Goal: Navigation & Orientation: Find specific page/section

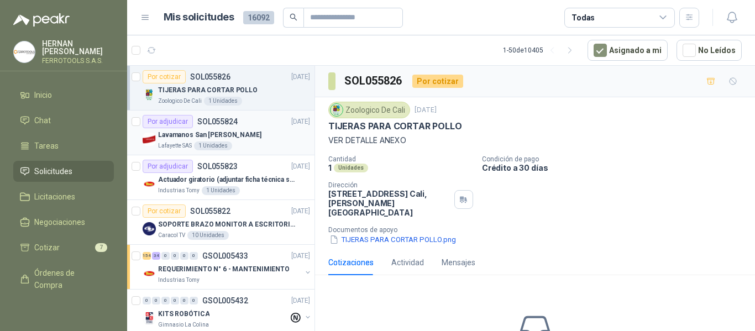
click at [248, 137] on div "Lavamanos San [PERSON_NAME]" at bounding box center [234, 134] width 152 height 13
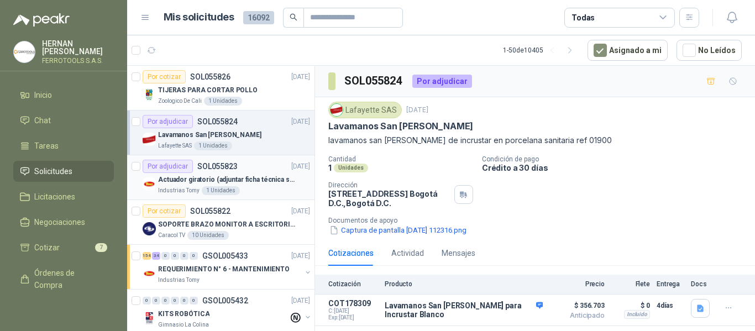
click at [244, 184] on p "Actuador giratorio (adjuntar ficha técnica si es diferente a festo)" at bounding box center [227, 180] width 138 height 11
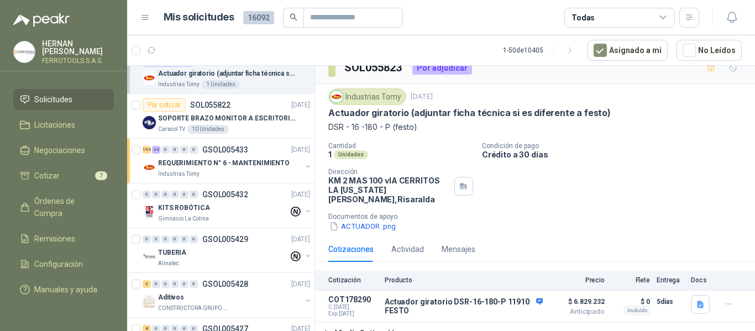
scroll to position [111, 0]
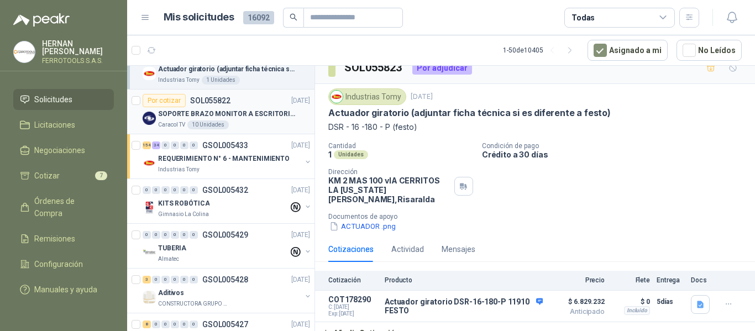
click at [270, 118] on p "SOPORTE BRAZO MONITOR A ESCRITORIO NBF80" at bounding box center [227, 114] width 138 height 11
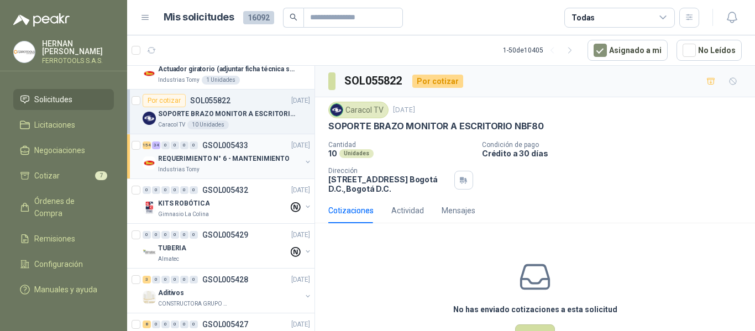
click at [271, 165] on div "REQUERIMIENTO N° 6 - MANTENIMIENTO" at bounding box center [229, 158] width 143 height 13
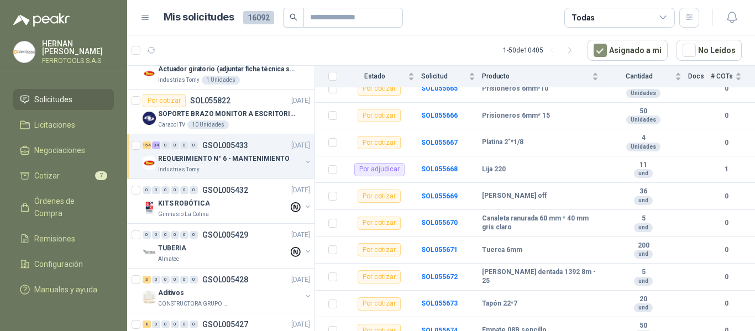
scroll to position [1272, 0]
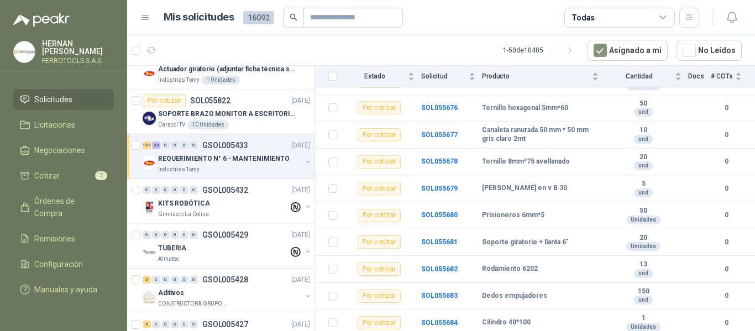
click at [662, 18] on icon at bounding box center [663, 17] width 6 height 3
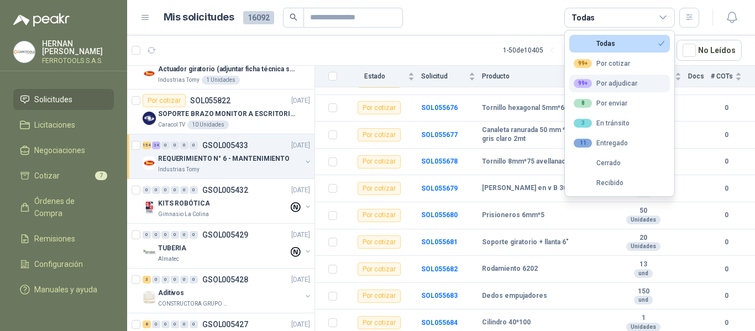
click at [607, 87] on div "99+ Por adjudicar" at bounding box center [606, 83] width 64 height 9
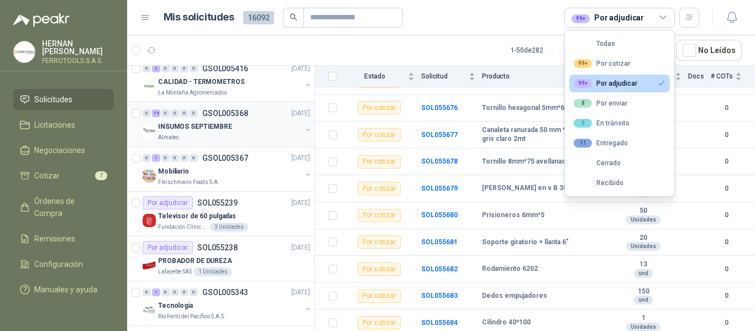
scroll to position [332, 0]
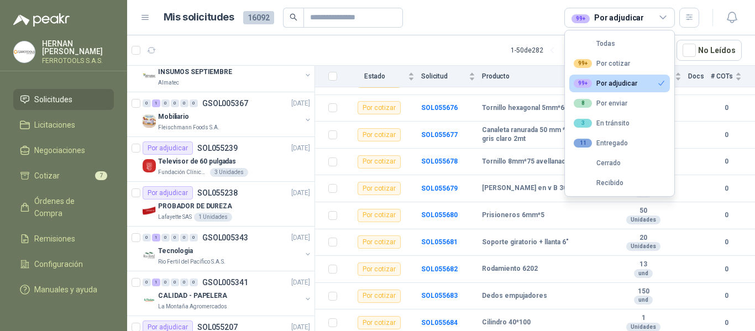
click at [311, 52] on article "1 - 50 de 282 Asignado a mi No Leídos" at bounding box center [441, 50] width 628 height 30
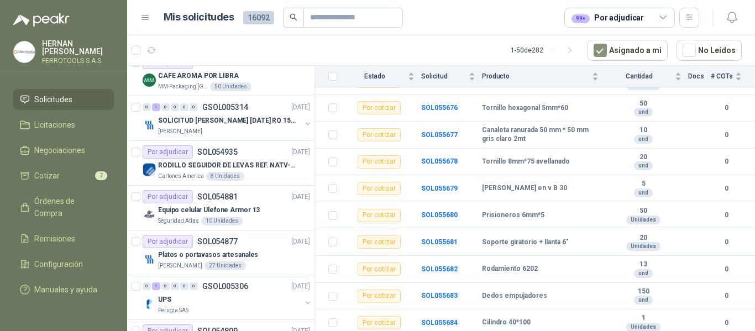
scroll to position [885, 0]
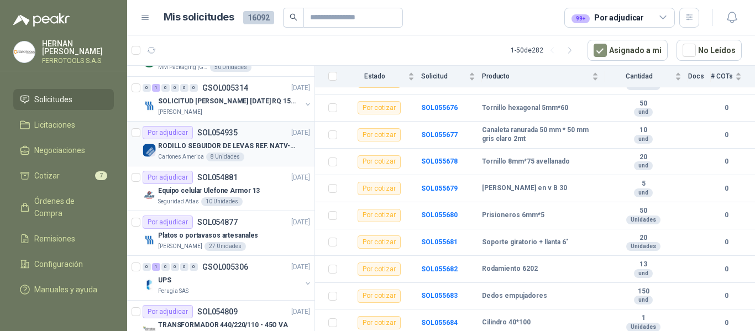
click at [254, 148] on p "RODILLO SEGUIDOR DE LEVAS REF. NATV-17-PPA MARCA MCG" at bounding box center [227, 146] width 138 height 11
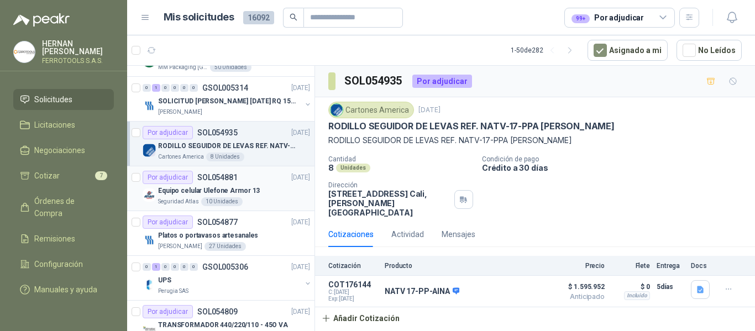
click at [260, 192] on div "Equipo celular Ulefone Armor 13" at bounding box center [234, 190] width 152 height 13
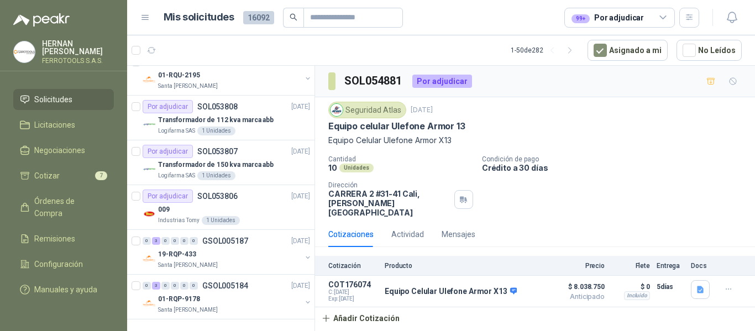
scroll to position [1994, 0]
click at [248, 248] on div "19-RQP-433" at bounding box center [229, 254] width 143 height 13
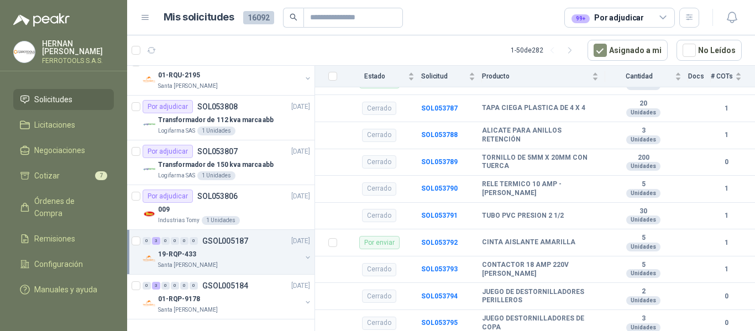
scroll to position [1257, 0]
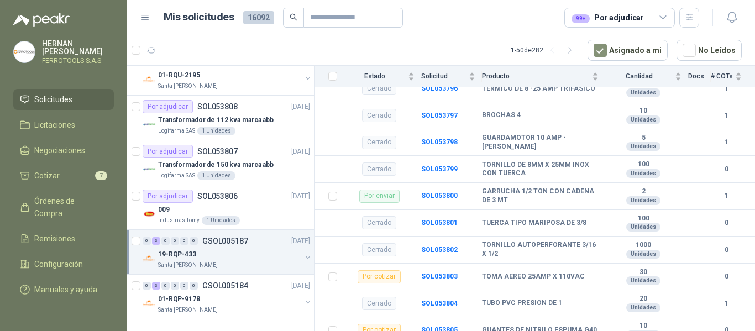
click at [639, 22] on div "99+ Por adjudicar" at bounding box center [608, 18] width 72 height 12
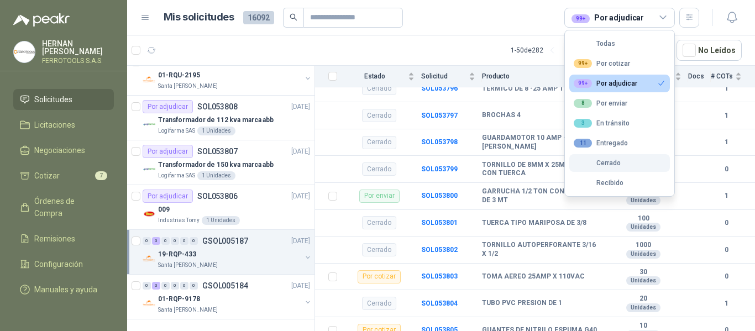
click at [615, 164] on div "Cerrado" at bounding box center [597, 163] width 47 height 8
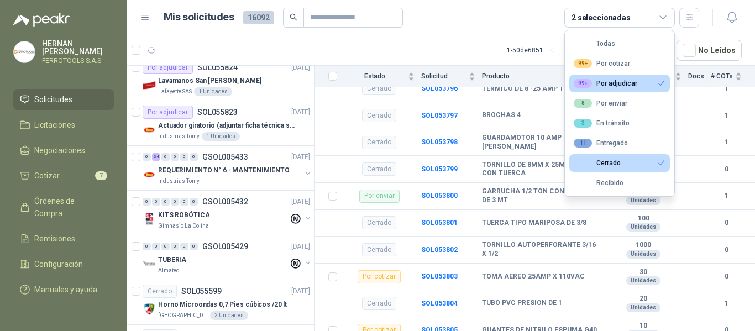
scroll to position [0, 0]
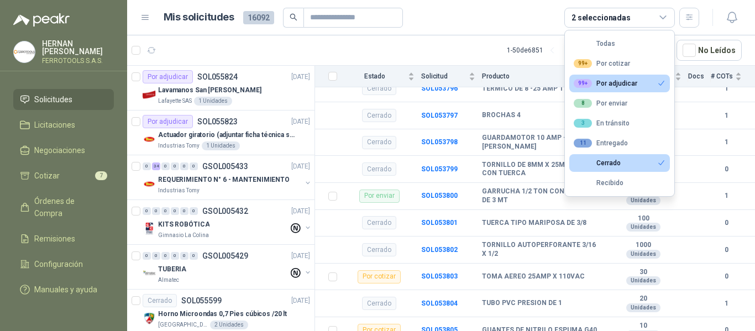
click at [646, 85] on button "99+ Por adjudicar" at bounding box center [619, 84] width 101 height 18
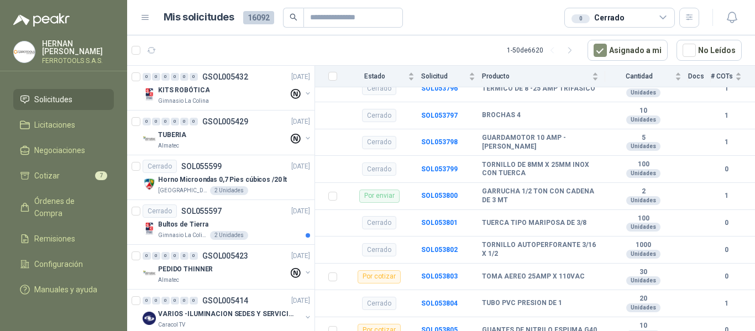
click at [405, 47] on article "1 - 50 de 6620 Asignado a mi No Leídos" at bounding box center [441, 50] width 628 height 30
click at [244, 135] on div "TUBERIA" at bounding box center [223, 134] width 130 height 13
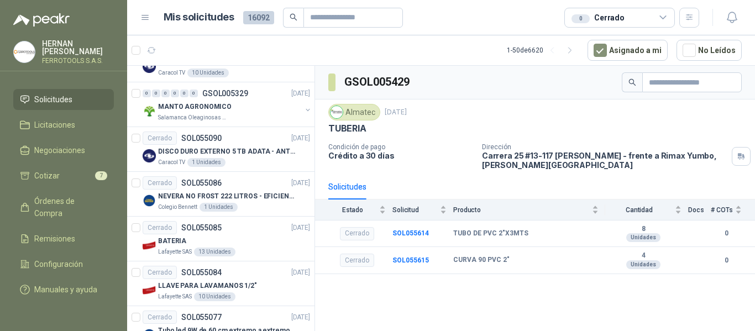
scroll to position [1382, 0]
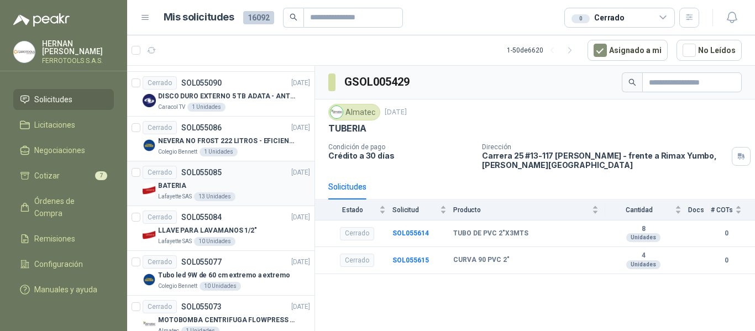
click at [274, 184] on div "BATERIA" at bounding box center [234, 185] width 152 height 13
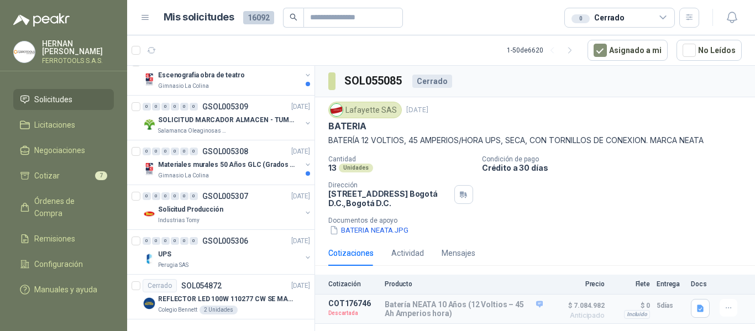
scroll to position [1994, 0]
click at [31, 170] on li "Cotizar 7" at bounding box center [63, 176] width 87 height 12
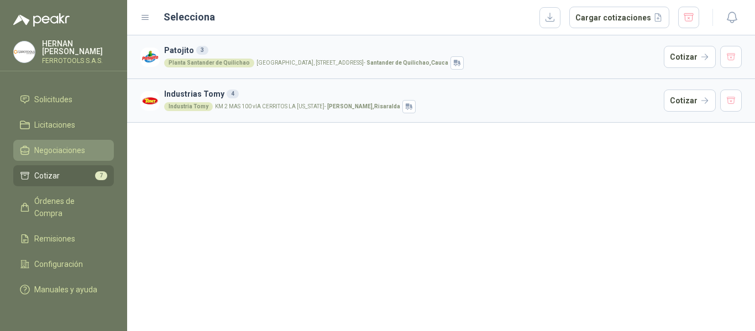
click at [55, 144] on span "Negociaciones" at bounding box center [59, 150] width 51 height 12
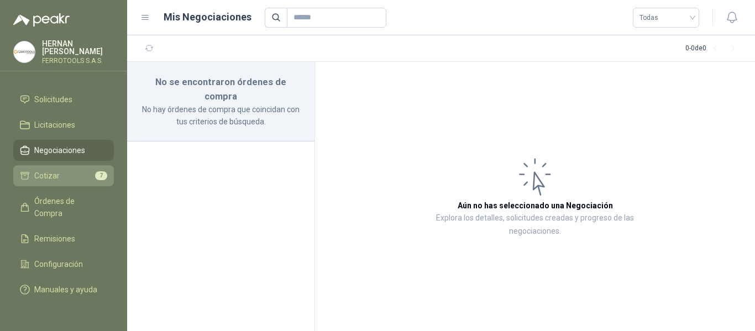
click at [49, 170] on span "Cotizar" at bounding box center [46, 176] width 25 height 12
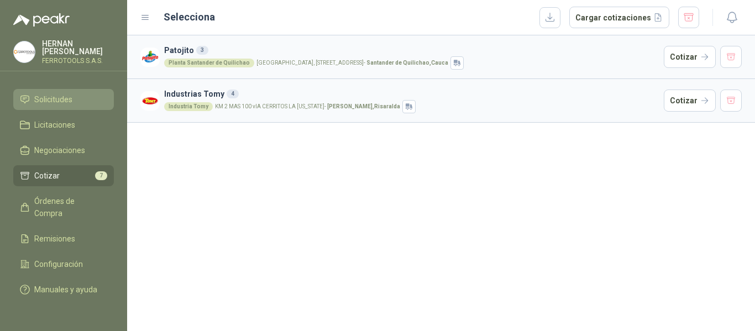
click at [73, 93] on li "Solicitudes" at bounding box center [63, 99] width 87 height 12
